Goal: Book appointment/travel/reservation

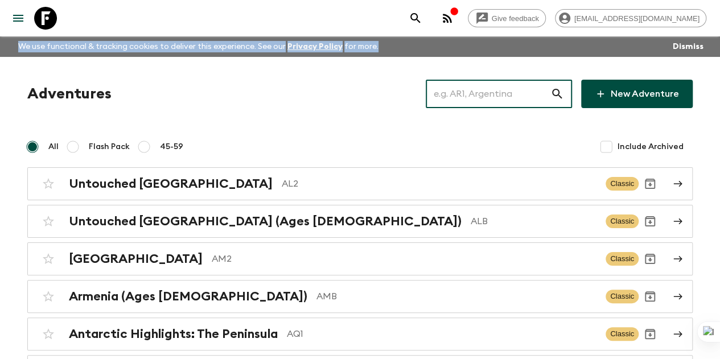
click at [516, 96] on input "text" at bounding box center [488, 94] width 125 height 32
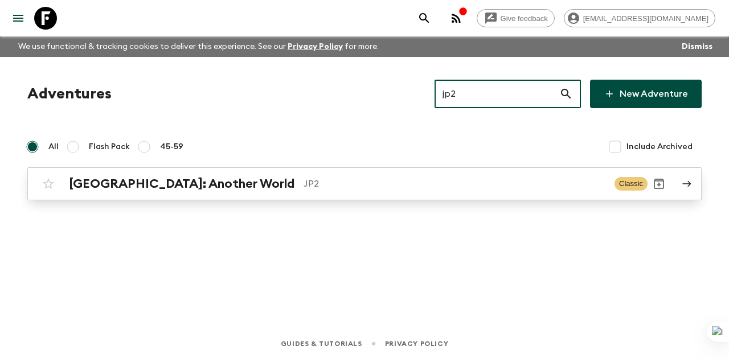
type input "jp2"
click at [411, 183] on p "JP2" at bounding box center [455, 184] width 302 height 14
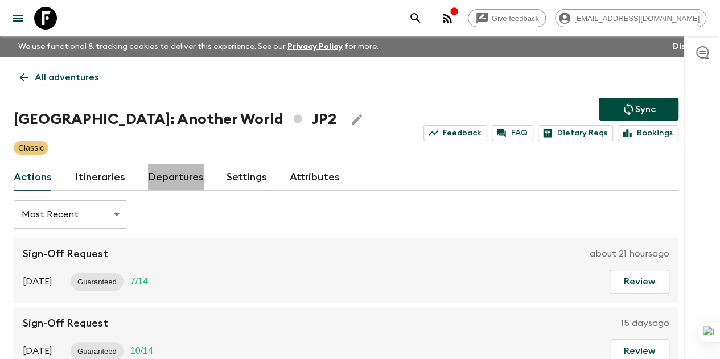
click at [186, 173] on link "Departures" at bounding box center [176, 177] width 56 height 27
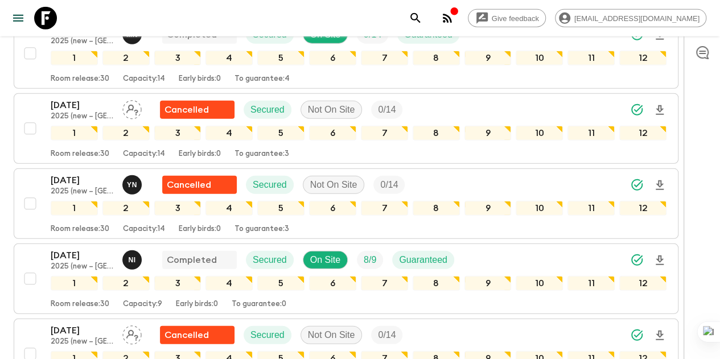
scroll to position [1535, 0]
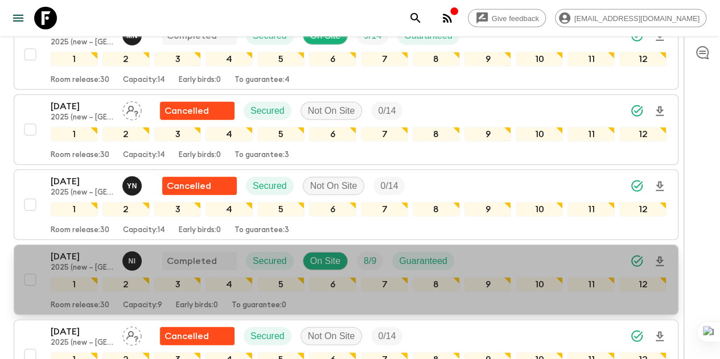
click at [72, 250] on p "[DATE]" at bounding box center [82, 257] width 63 height 14
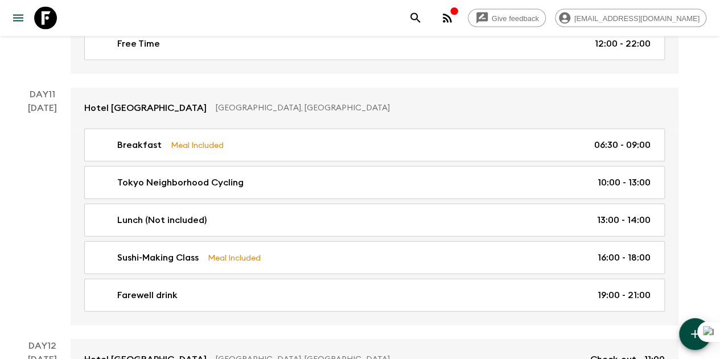
scroll to position [3538, 0]
